Goal: Check status: Check status

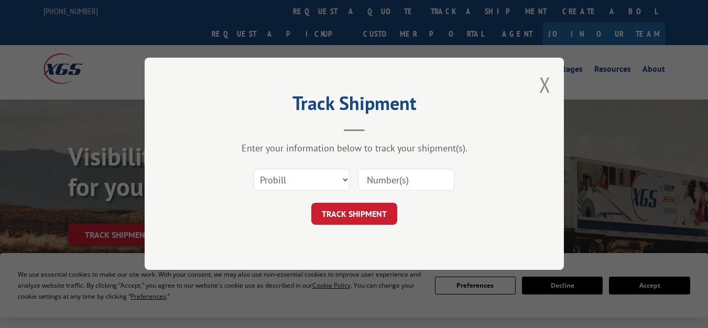
click at [333, 181] on select "Select category... Probill BOL PO" at bounding box center [302, 180] width 96 height 22
select select "bol"
click at [254, 169] on select "Select category... Probill BOL PO" at bounding box center [302, 180] width 96 height 22
paste input "6047801"
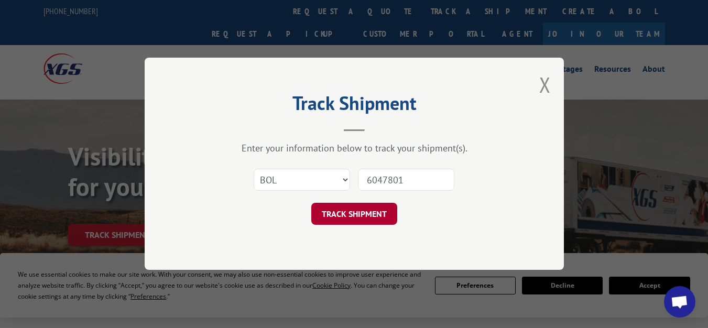
type input "6047801"
click at [379, 213] on button "TRACK SHIPMENT" at bounding box center [354, 214] width 86 height 22
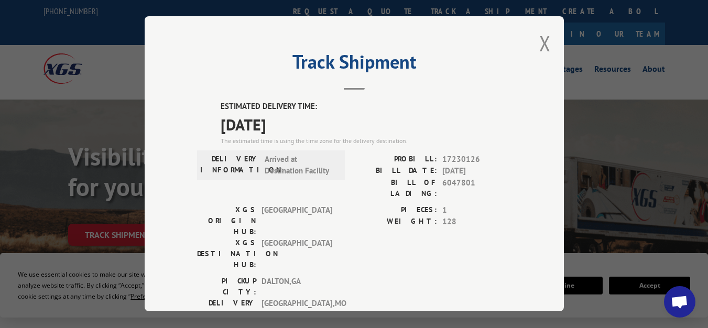
click at [424, 276] on div "PICKUP CITY: [GEOGRAPHIC_DATA] , [GEOGRAPHIC_DATA]: [GEOGRAPHIC_DATA] , [GEOGRA…" at bounding box center [354, 300] width 314 height 49
click at [539, 41] on button "Close modal" at bounding box center [545, 43] width 12 height 28
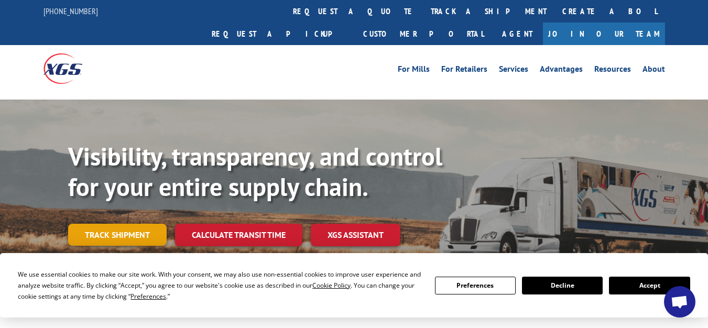
click at [139, 224] on link "Track shipment" at bounding box center [117, 235] width 98 height 22
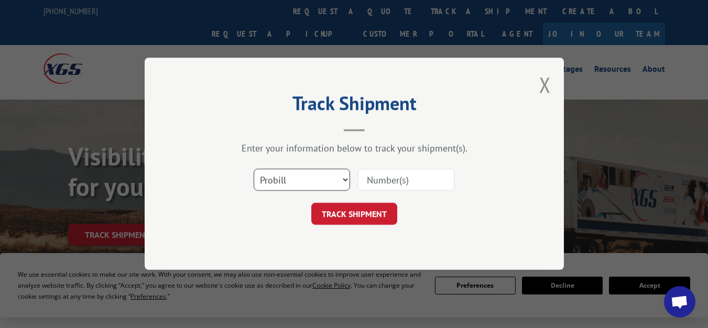
click at [310, 172] on select "Select category... Probill BOL PO" at bounding box center [302, 180] width 96 height 22
select select "bol"
click at [254, 169] on select "Select category... Probill BOL PO" at bounding box center [302, 180] width 96 height 22
